Goal: Contribute content: Contribute content

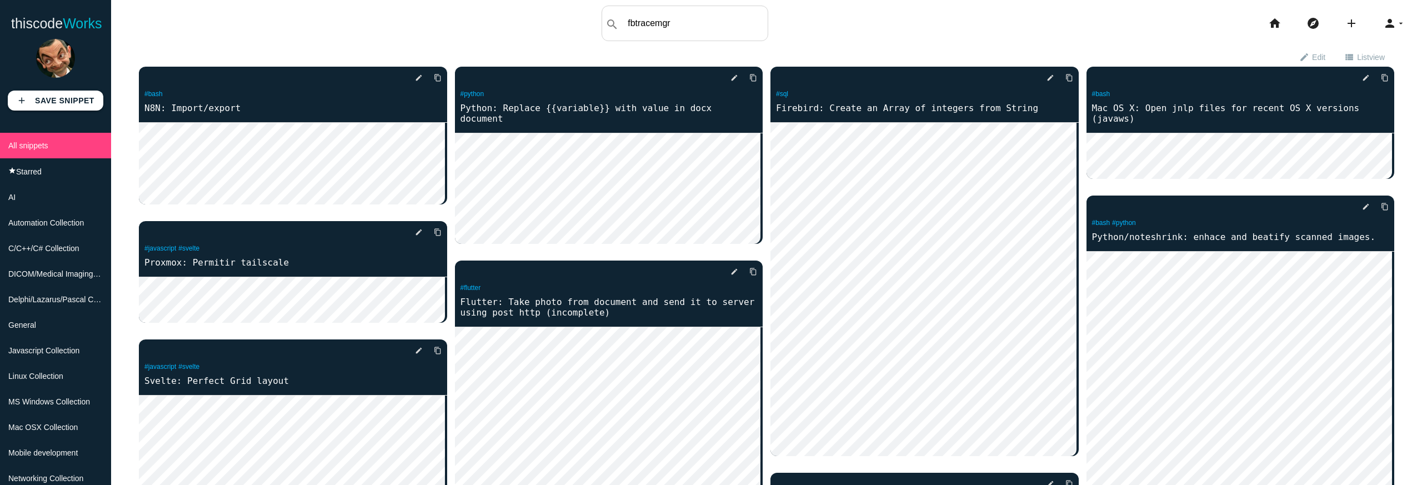
type input "fbtracemgr"
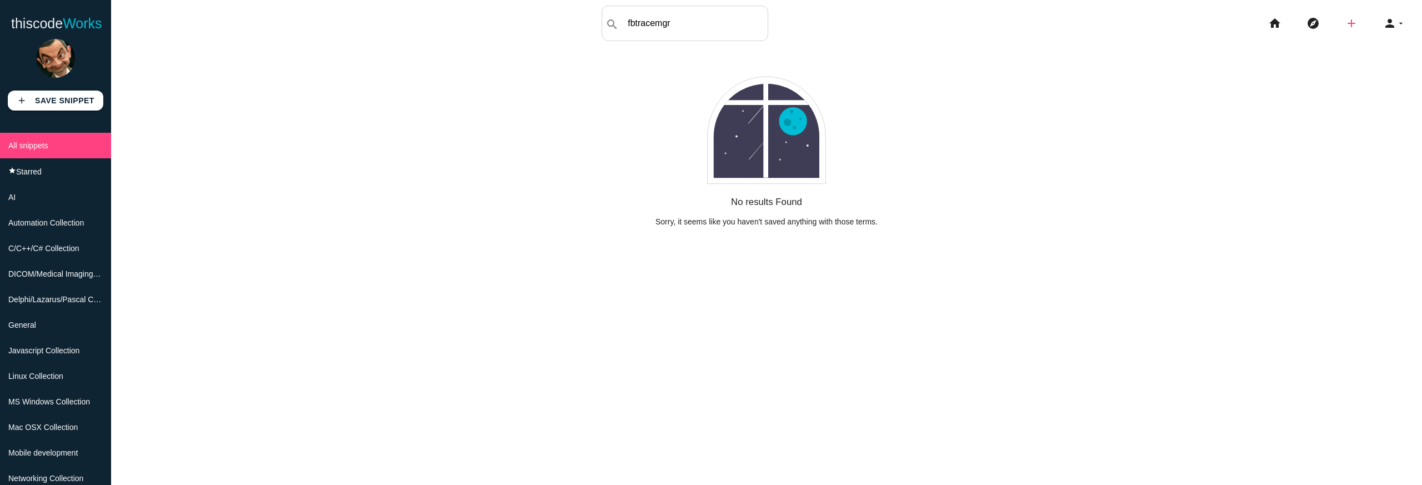
click at [1344, 22] on icon "add" at bounding box center [1350, 24] width 13 height 36
click at [1357, 22] on link "code Snippet" at bounding box center [1375, 20] width 78 height 28
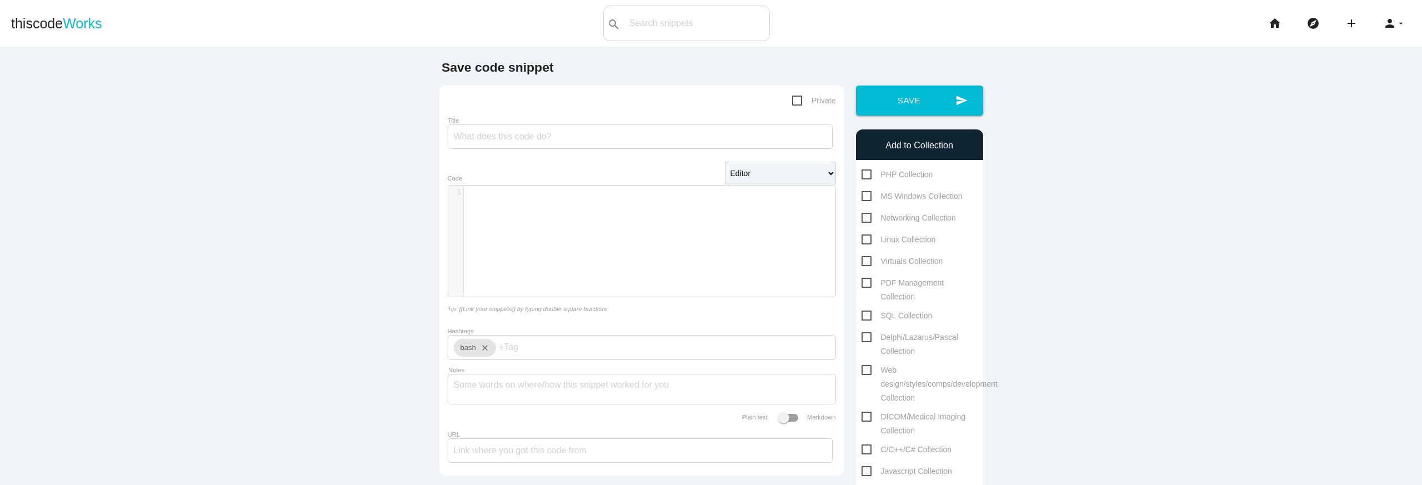
scroll to position [3, 0]
click at [718, 225] on div "​ x 1 ​" at bounding box center [650, 249] width 404 height 128
click at [732, 204] on pre "fbtracemgr - se localhost : service_mgr - user [GEOGRAPHIC_DATA] - password < a…" at bounding box center [654, 197] width 380 height 19
click at [535, 236] on div "​ x 1 fbtracemgr - se localhost : service_mgr - user SYSDBA - password < aca la…" at bounding box center [650, 249] width 404 height 128
type textarea "."
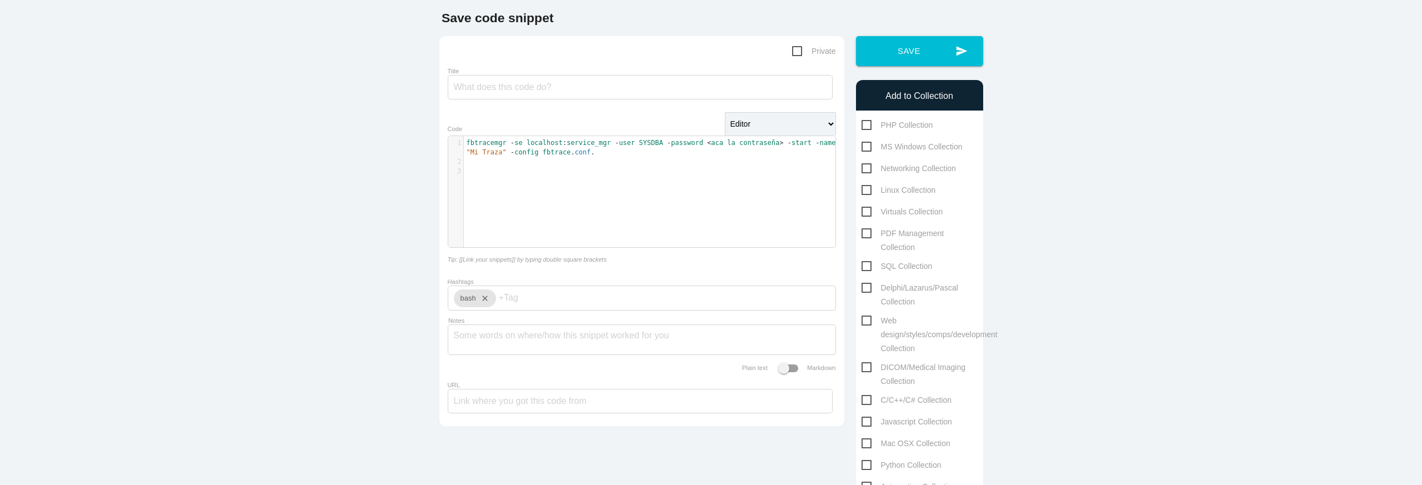
scroll to position [66, 0]
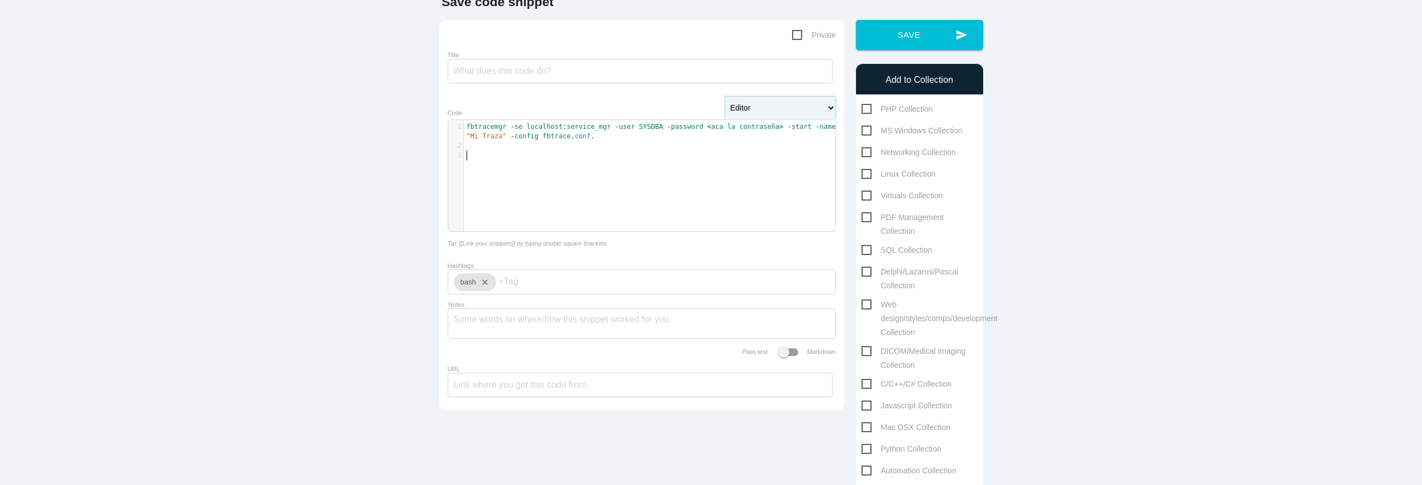
click at [800, 107] on select "Editor HTML Editor Javascript Editor PHP Editor Python Editor" at bounding box center [780, 107] width 111 height 23
click at [793, 109] on select "Editor HTML Editor Javascript Editor PHP Editor Python Editor" at bounding box center [780, 107] width 111 height 23
click at [794, 106] on select "Editor HTML Editor Javascript Editor PHP Editor Python Editor" at bounding box center [780, 107] width 111 height 23
click at [787, 116] on select "Editor HTML Editor Javascript Editor PHP Editor Python Editor" at bounding box center [780, 107] width 111 height 23
select select "php"
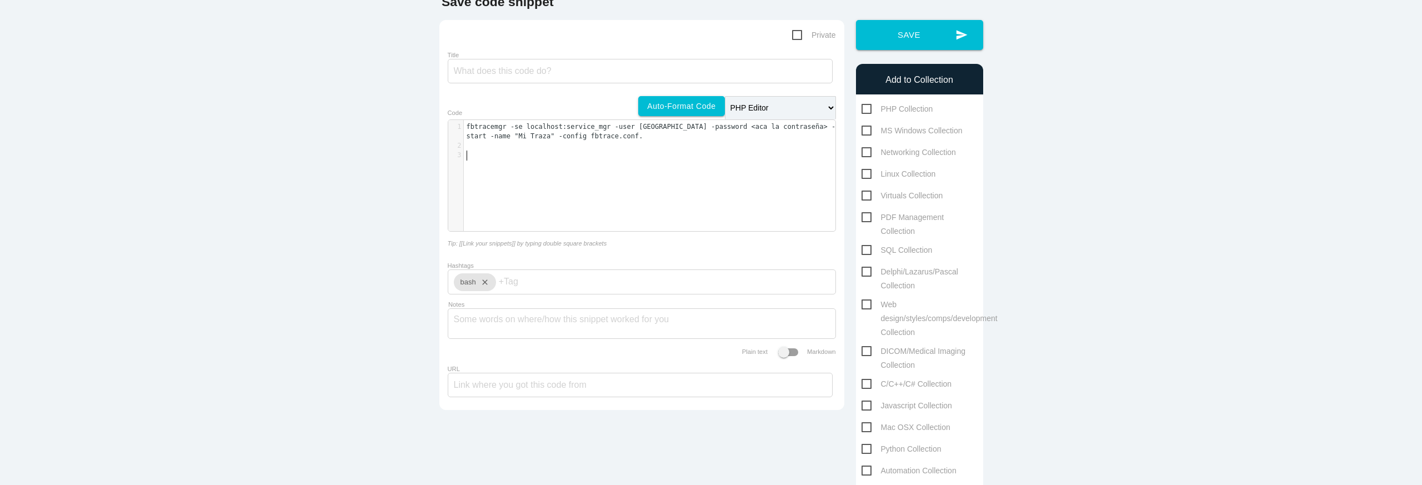
click at [730, 153] on pre "​" at bounding box center [654, 154] width 380 height 9
type textarea "/**/"
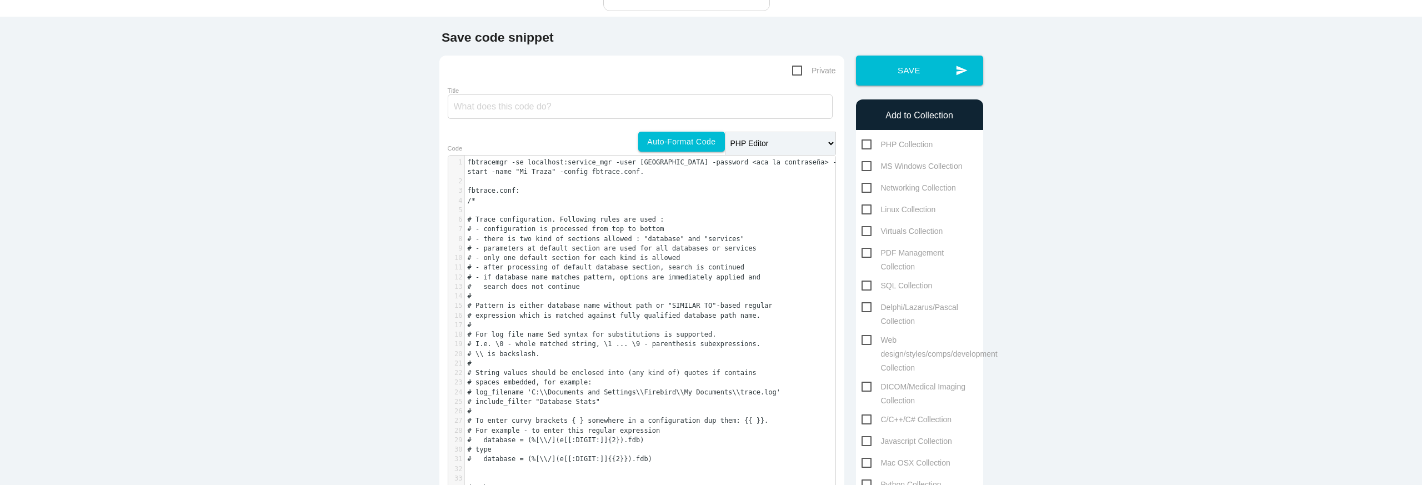
scroll to position [0, 0]
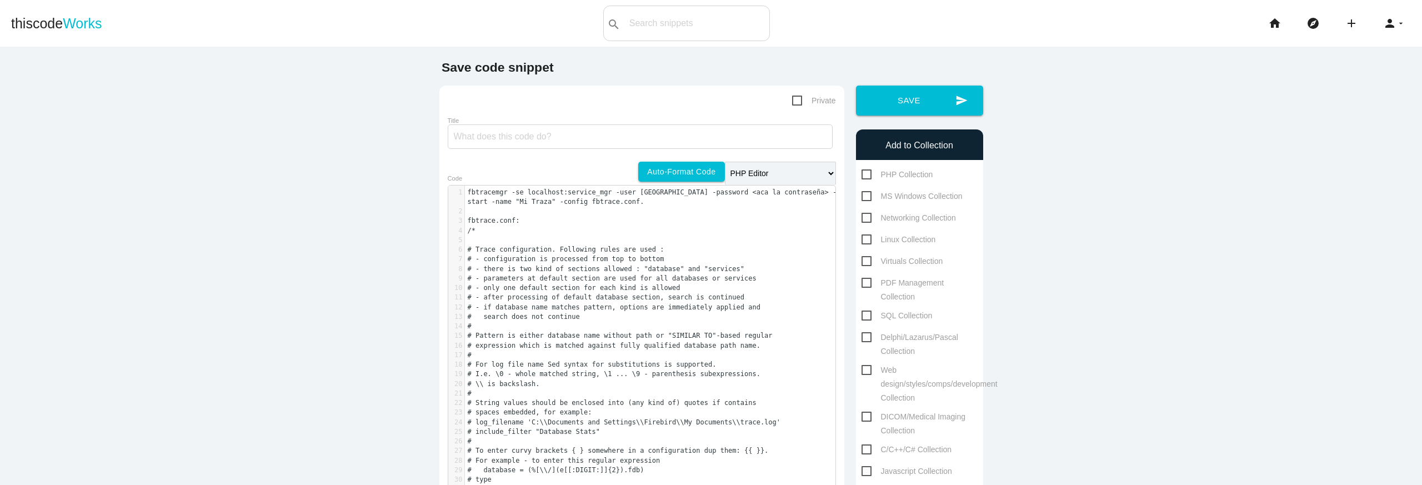
type textarea "fbtrace.conf:"
click at [865, 317] on span "SQL Collection" at bounding box center [896, 316] width 71 height 14
click at [865, 316] on input "SQL Collection" at bounding box center [864, 312] width 7 height 7
checkbox input "true"
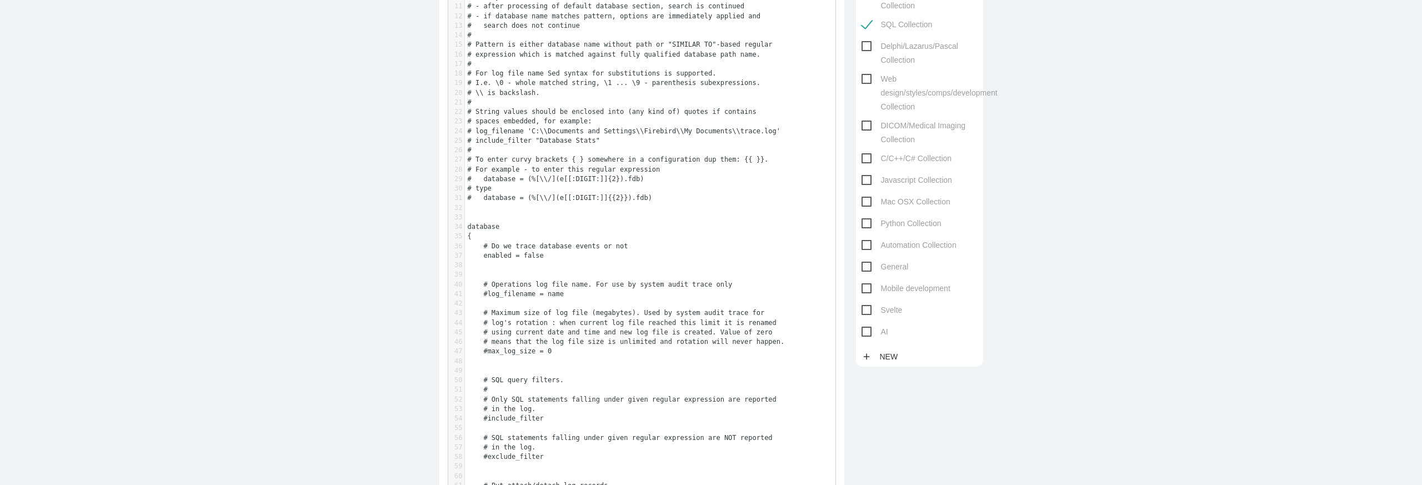
scroll to position [292, 0]
click at [876, 267] on span "General" at bounding box center [884, 266] width 47 height 14
click at [869, 267] on input "General" at bounding box center [864, 262] width 7 height 7
checkbox input "true"
